Goal: Information Seeking & Learning: Understand process/instructions

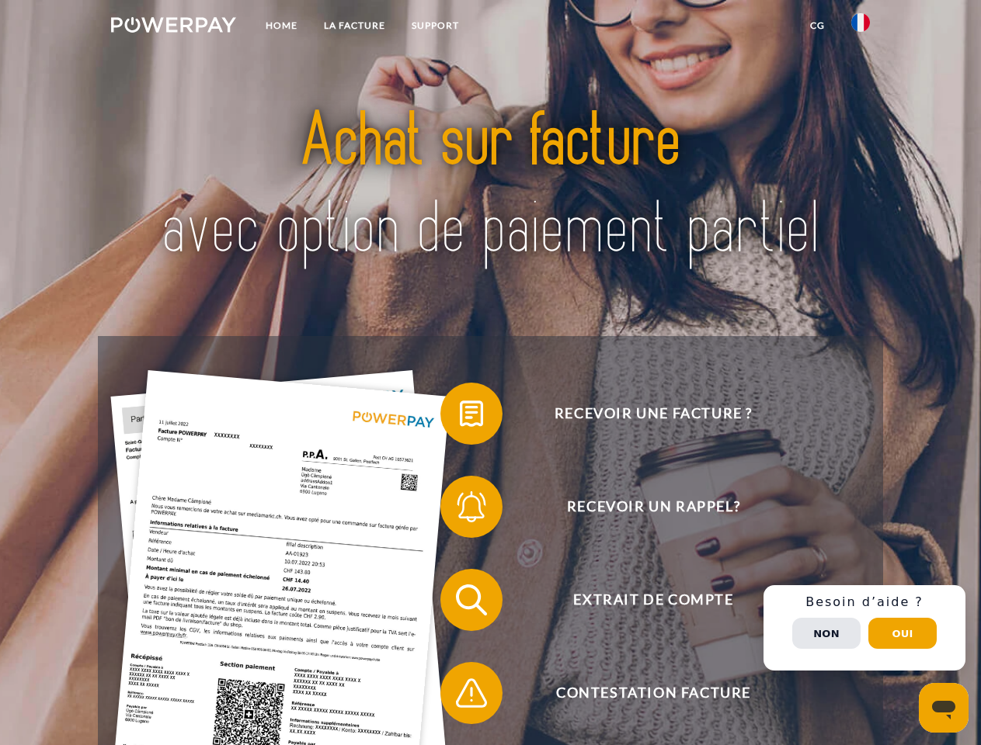
click at [173, 27] on img at bounding box center [173, 25] width 125 height 16
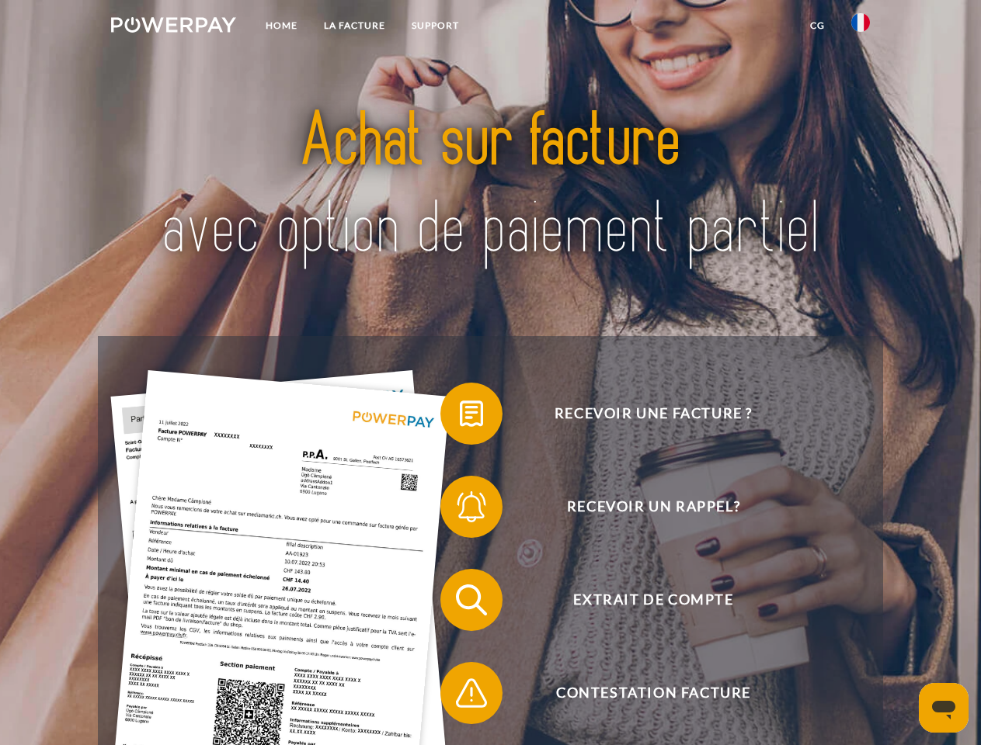
click at [860, 27] on img at bounding box center [860, 22] width 19 height 19
click at [817, 26] on link "CG" at bounding box center [817, 26] width 41 height 28
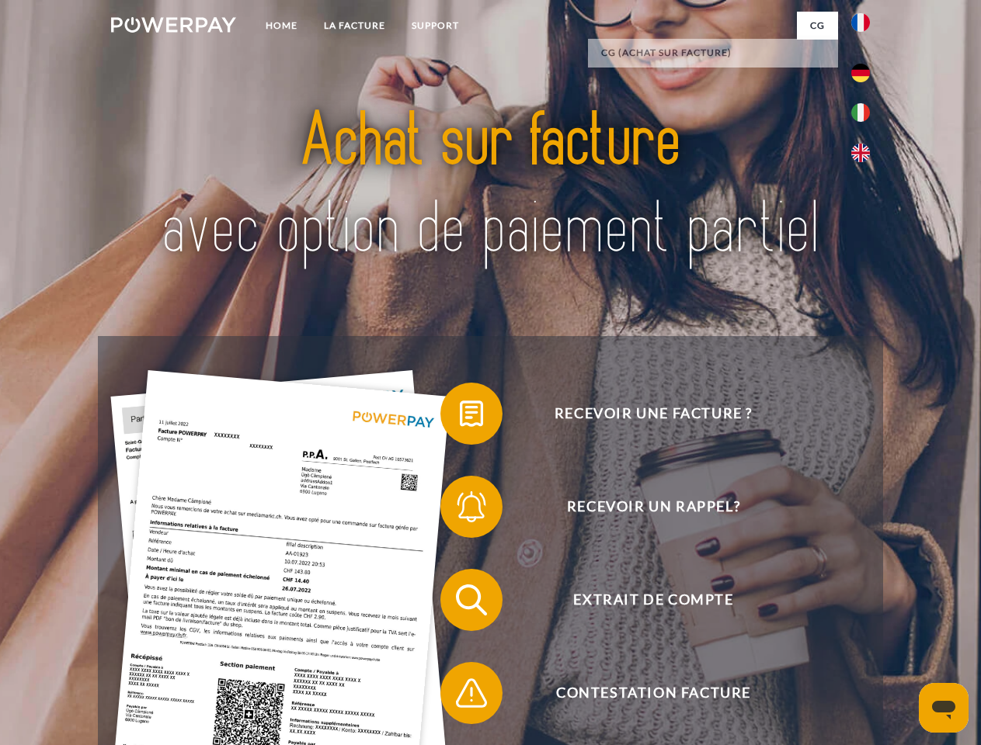
click at [460, 417] on span at bounding box center [448, 414] width 78 height 78
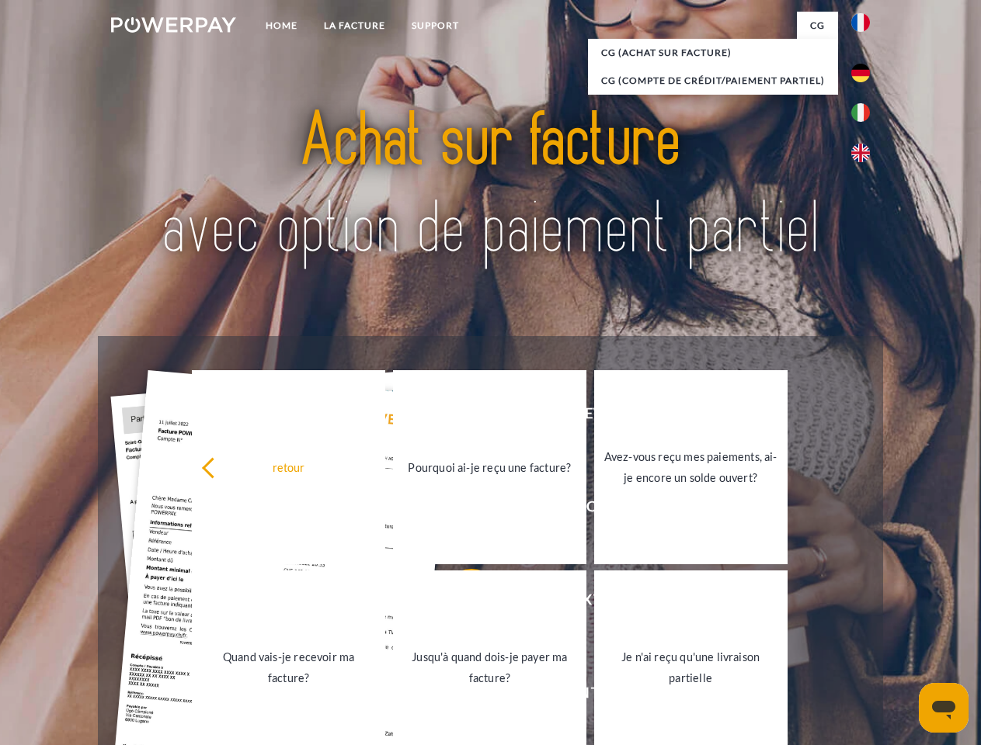
click at [460, 510] on div "Recevoir une facture ? Recevoir un rappel? Extrait de compte retour" at bounding box center [490, 646] width 784 height 621
click at [460, 603] on link "Jusqu'à quand dois-je payer ma facture?" at bounding box center [489, 668] width 193 height 194
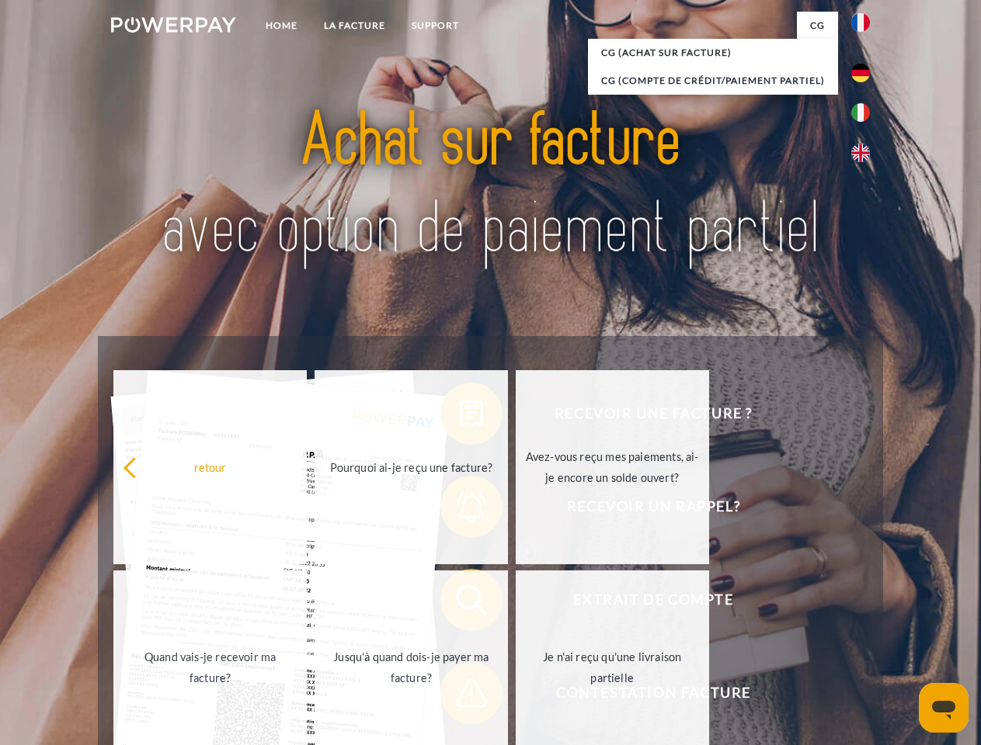
click at [460, 697] on span at bounding box center [448, 694] width 78 height 78
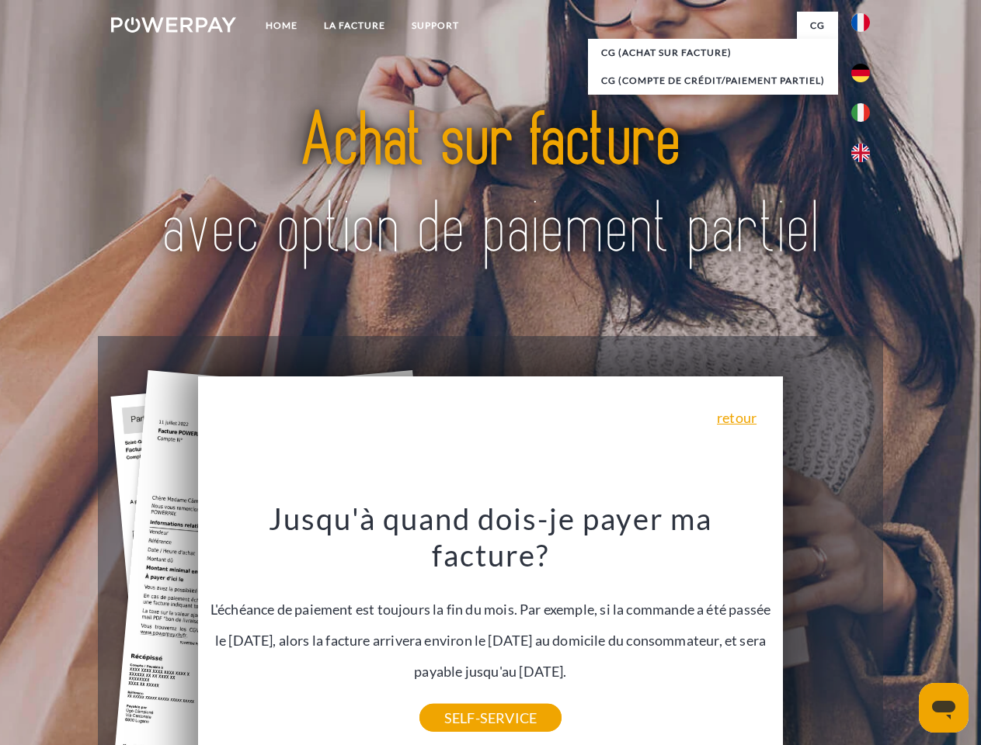
click at [864, 628] on div "Recevoir une facture ? Recevoir un rappel? Extrait de compte retour" at bounding box center [490, 646] width 784 height 621
click at [826, 631] on span "Extrait de compte" at bounding box center [653, 600] width 381 height 62
click at [902, 634] on header "Home LA FACTURE Support" at bounding box center [490, 536] width 981 height 1072
